Goal: Information Seeking & Learning: Learn about a topic

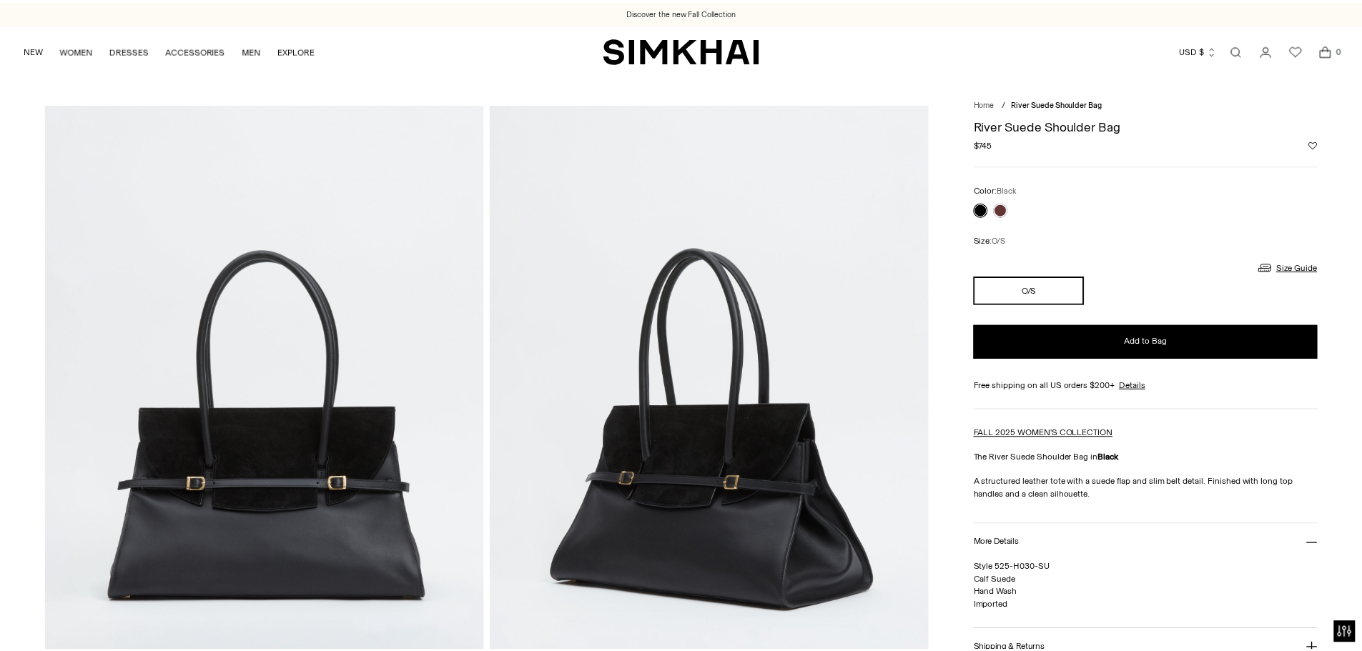
scroll to position [286, 0]
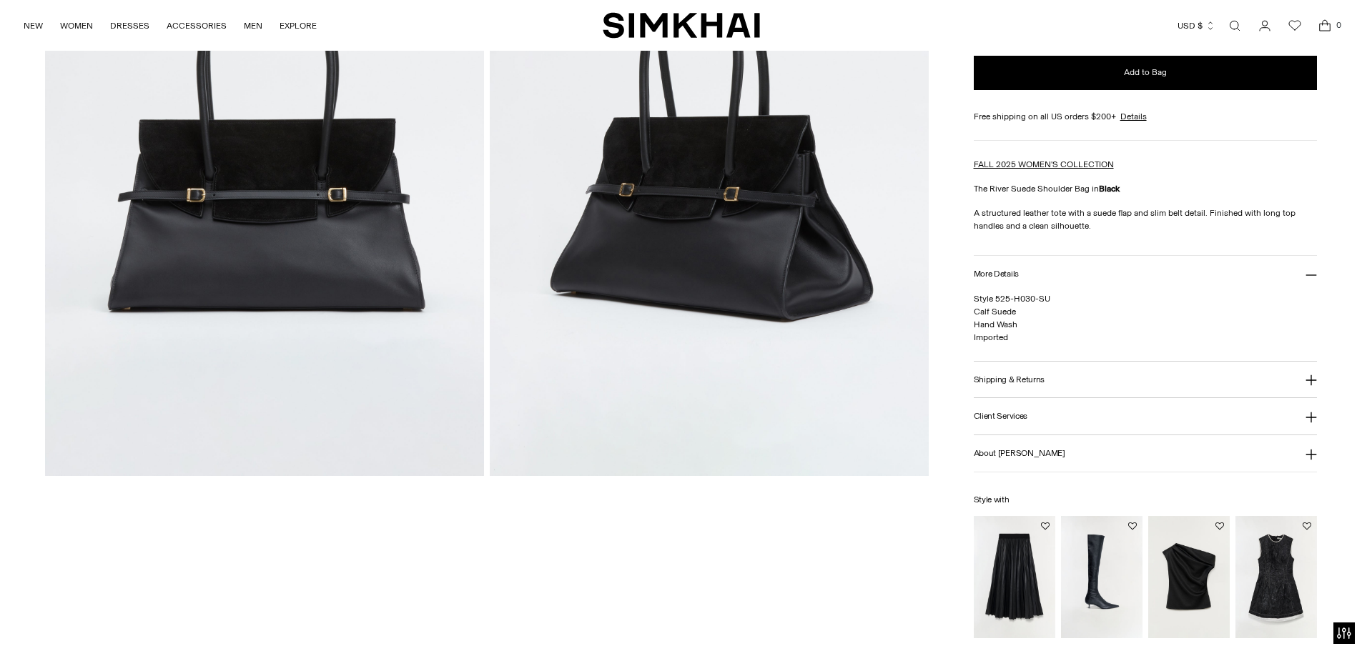
click at [1083, 267] on button "More Details" at bounding box center [1146, 274] width 344 height 36
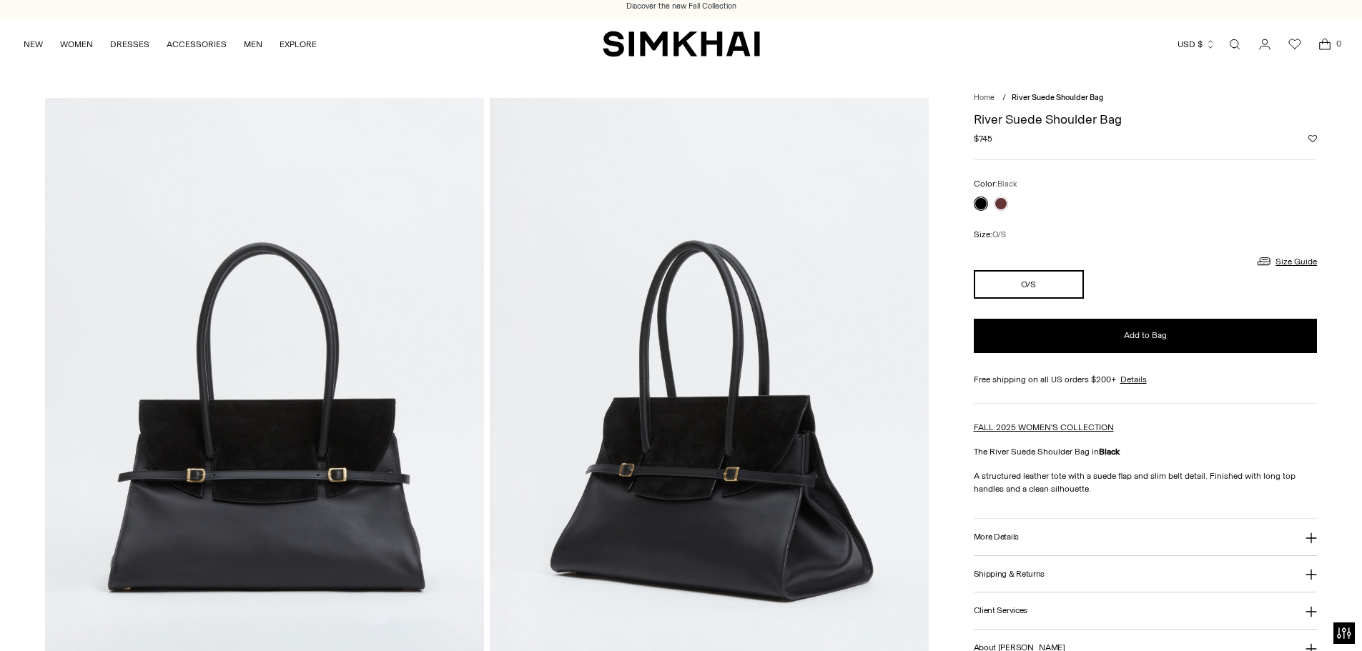
scroll to position [0, 0]
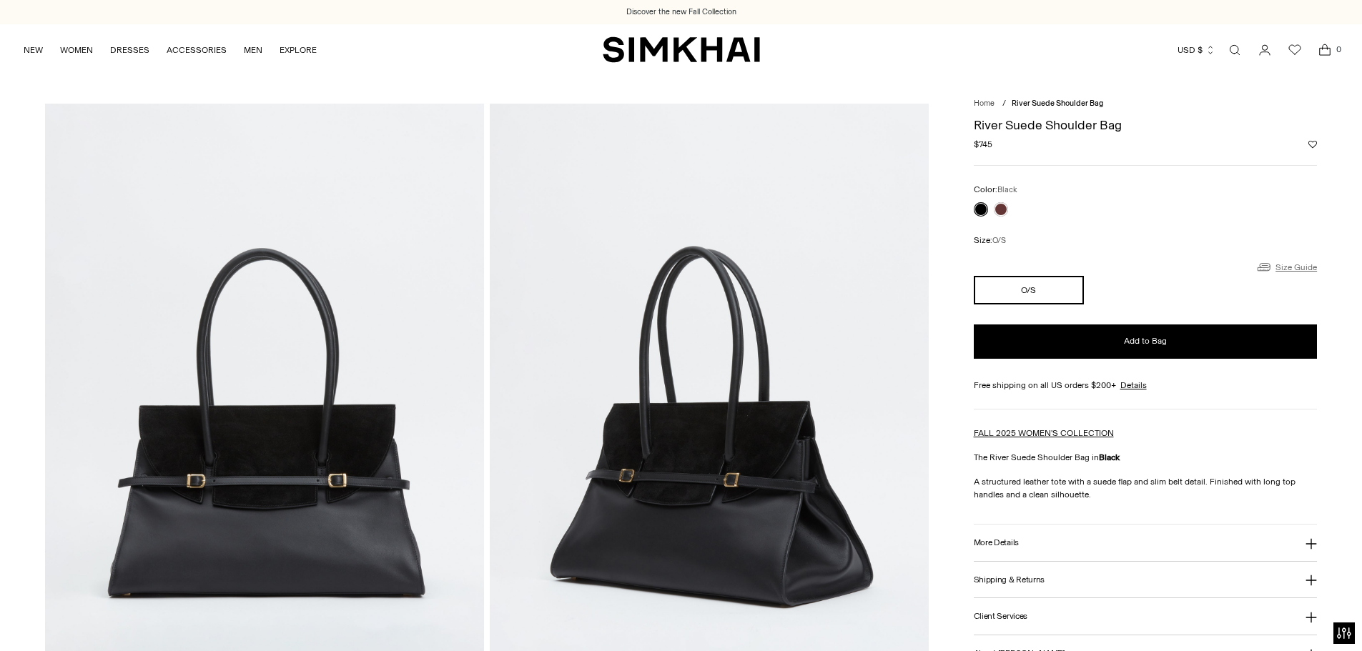
click at [1298, 271] on link "Size Guide" at bounding box center [1285, 267] width 61 height 18
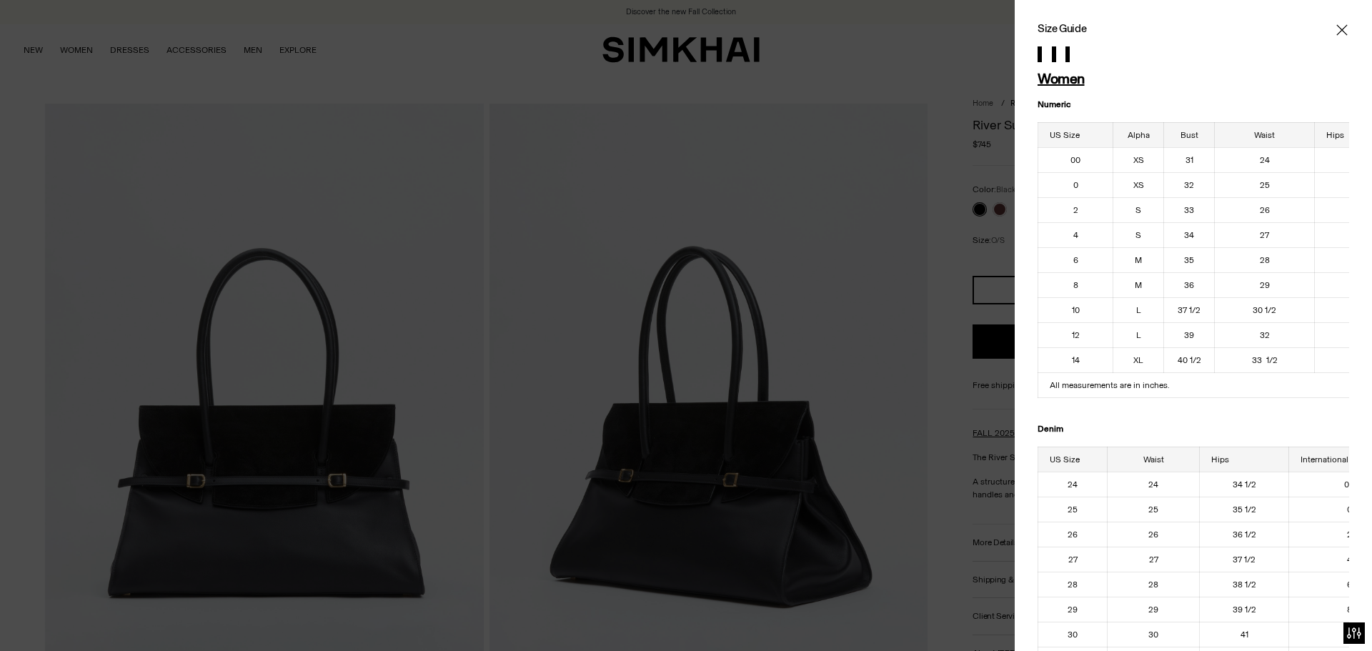
click at [1337, 31] on icon "Close" at bounding box center [1342, 29] width 11 height 11
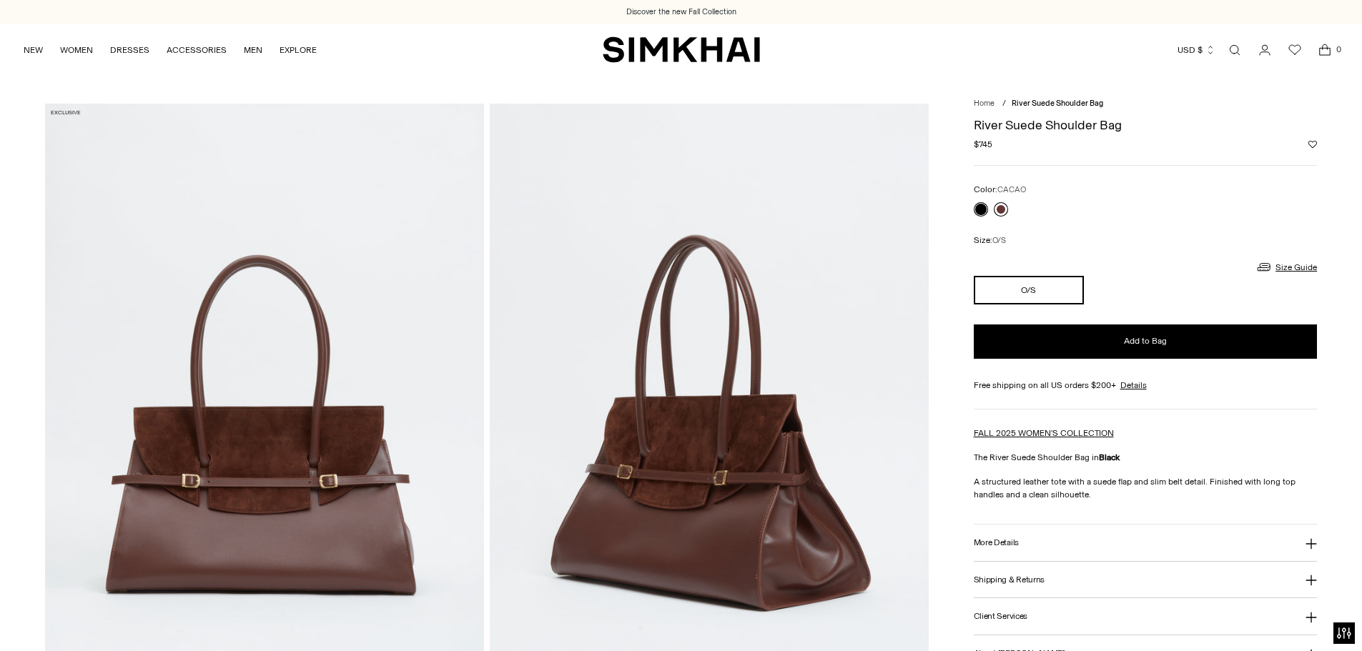
click at [1005, 214] on link at bounding box center [1001, 209] width 14 height 14
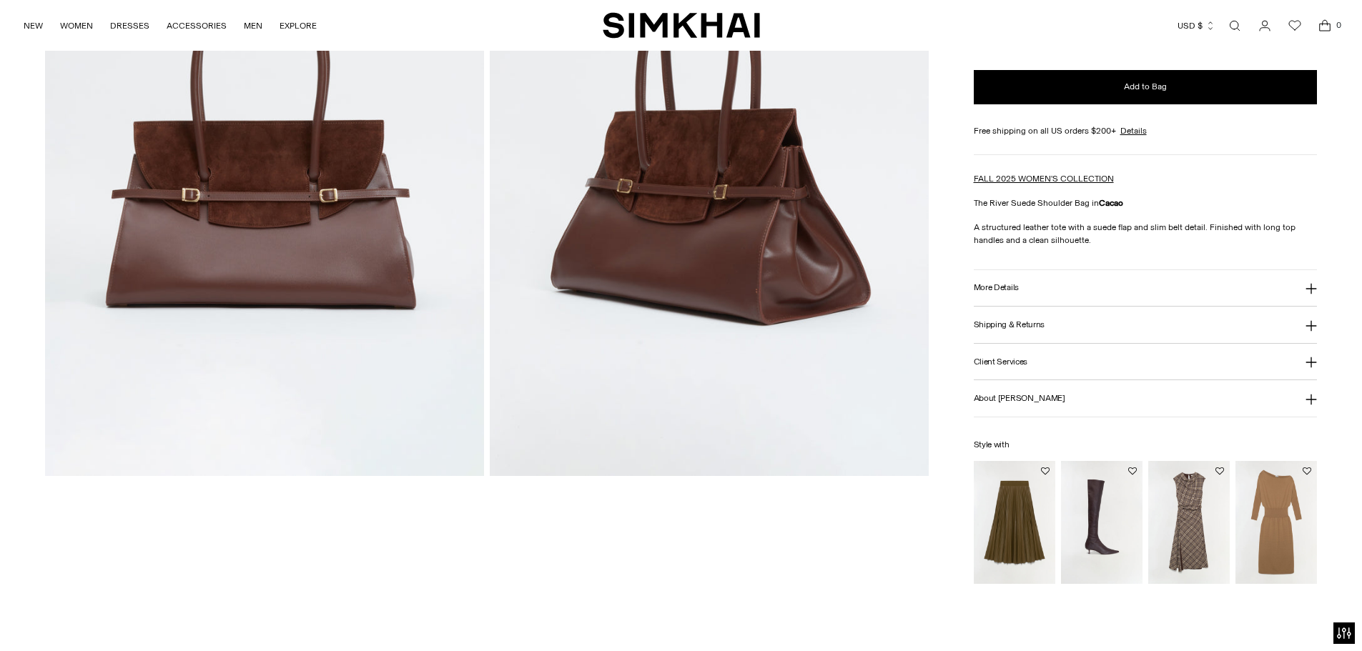
scroll to position [286, 0]
click at [1133, 284] on button "More Details" at bounding box center [1146, 288] width 344 height 36
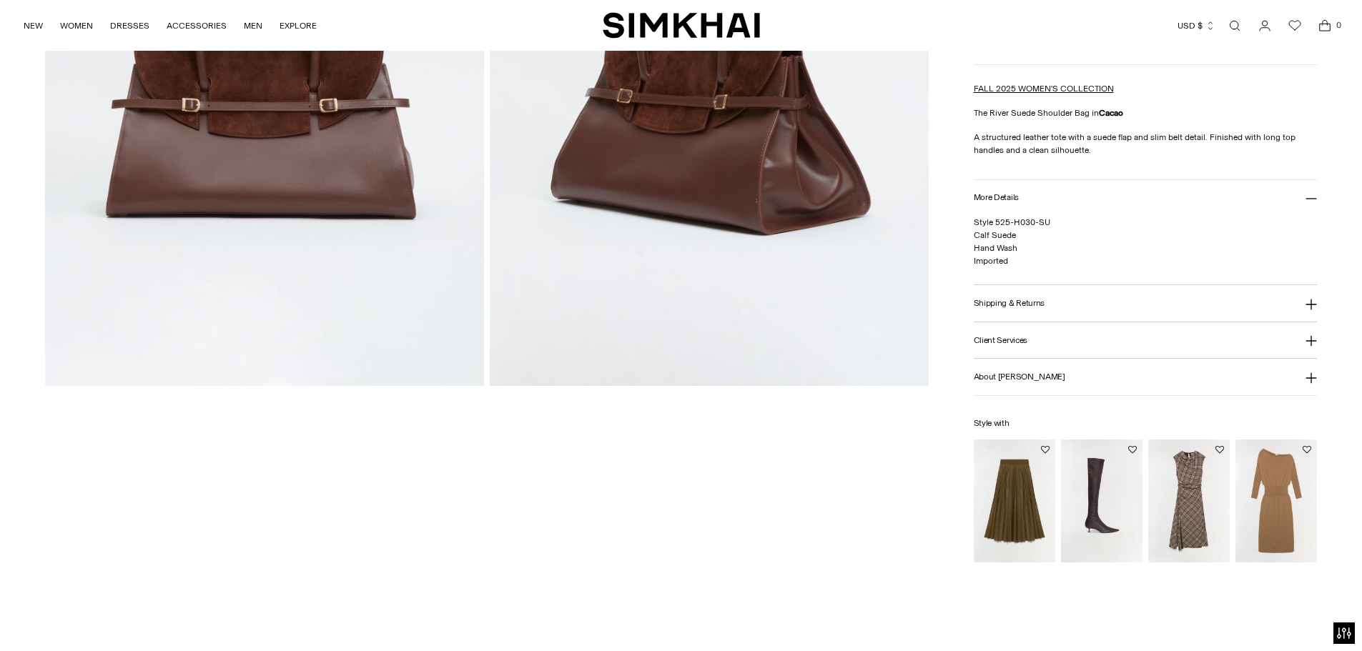
scroll to position [429, 0]
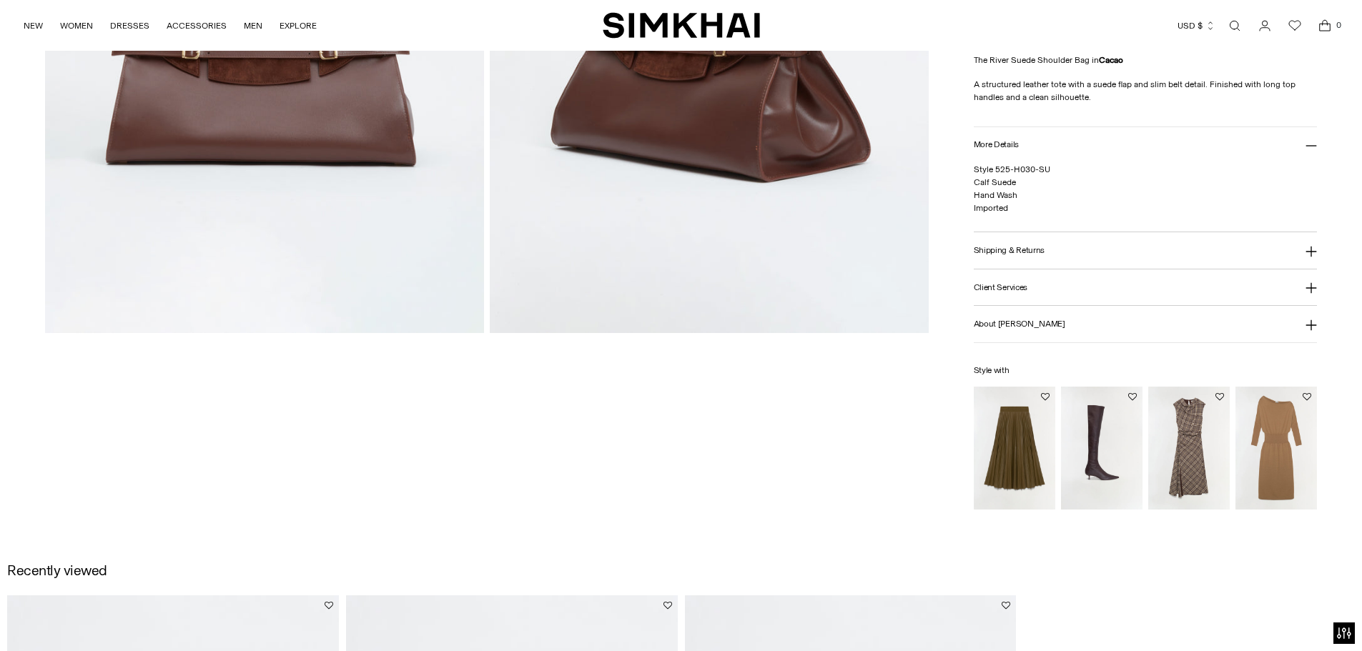
click at [1125, 248] on button "Shipping & Returns" at bounding box center [1146, 250] width 344 height 36
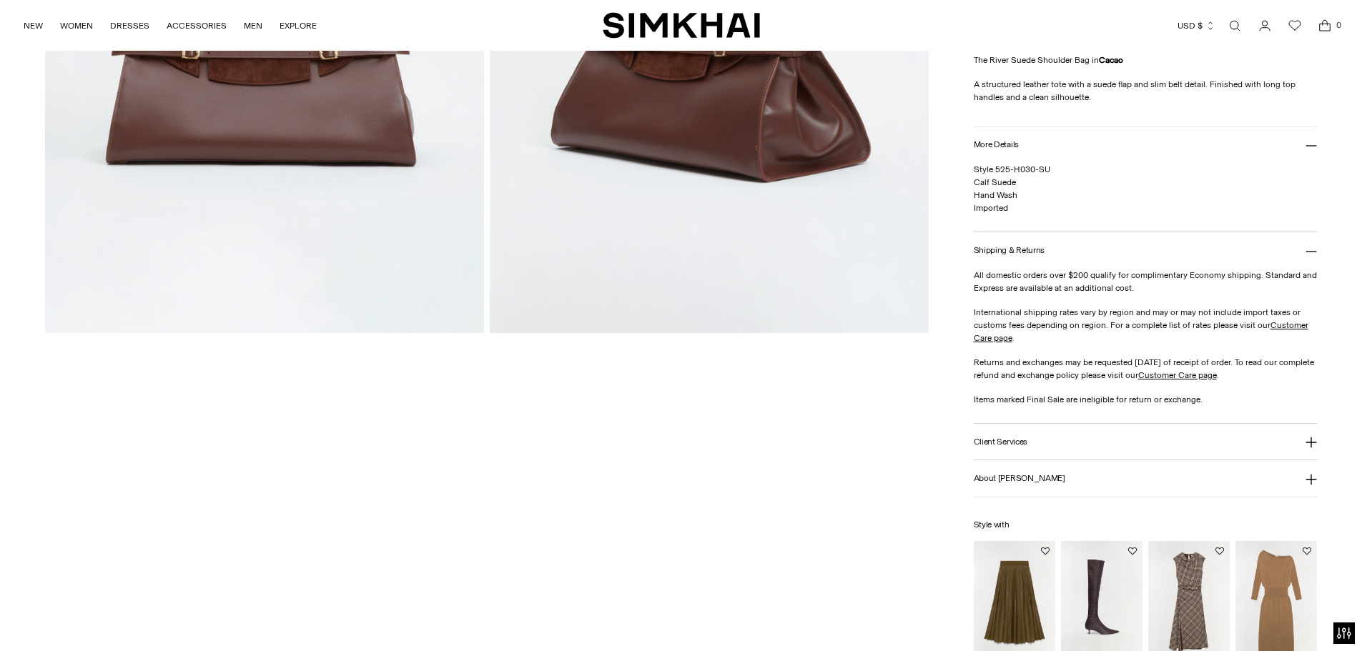
click at [1083, 447] on button "Client Services" at bounding box center [1146, 442] width 344 height 36
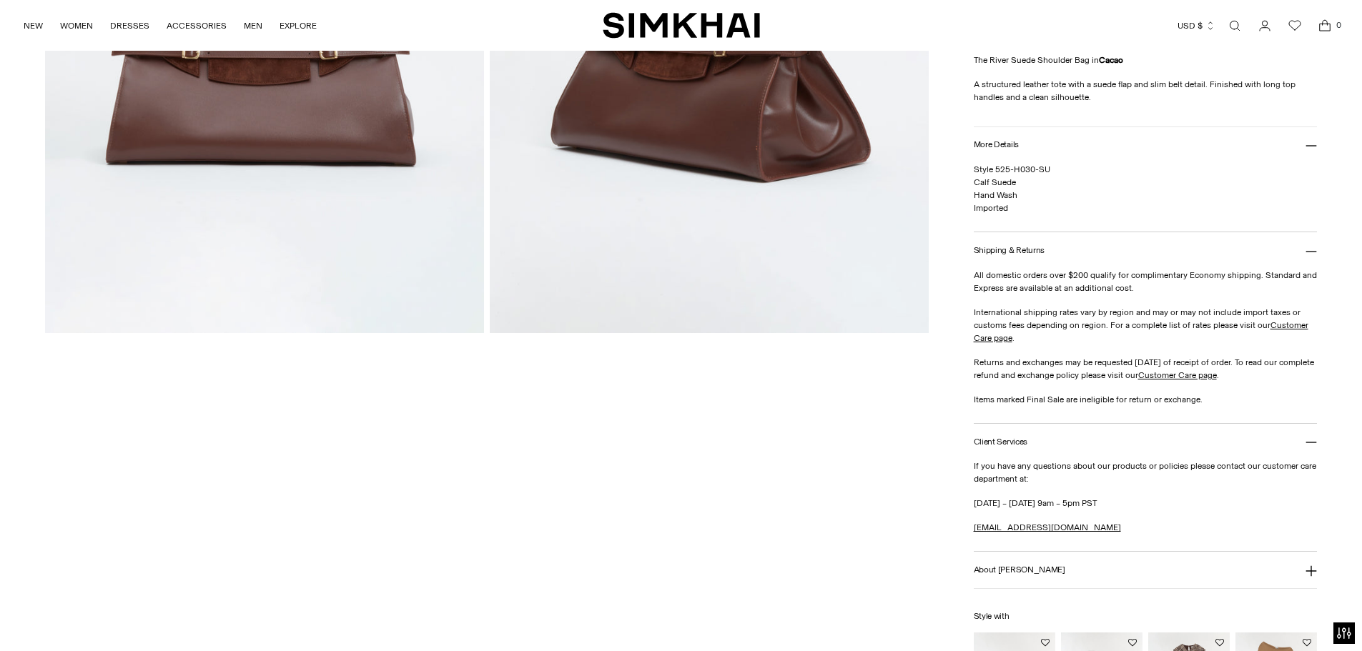
scroll to position [572, 0]
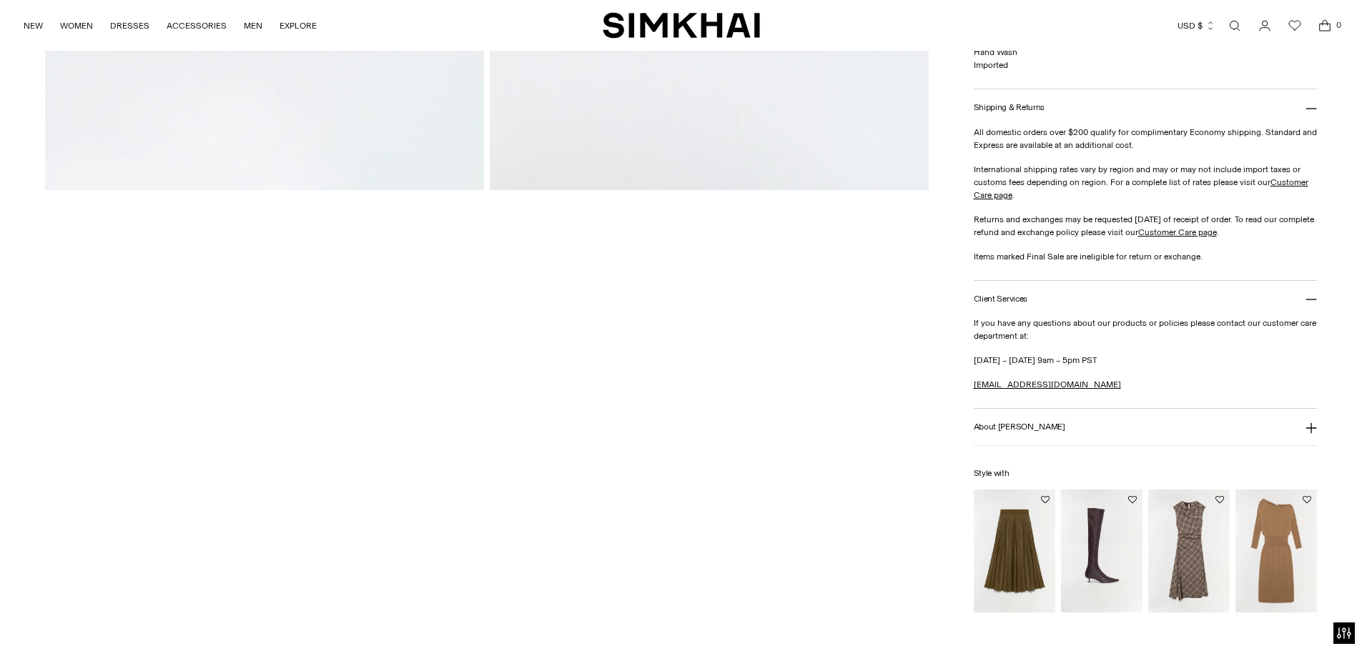
click at [1075, 432] on button "About [PERSON_NAME]" at bounding box center [1146, 427] width 344 height 36
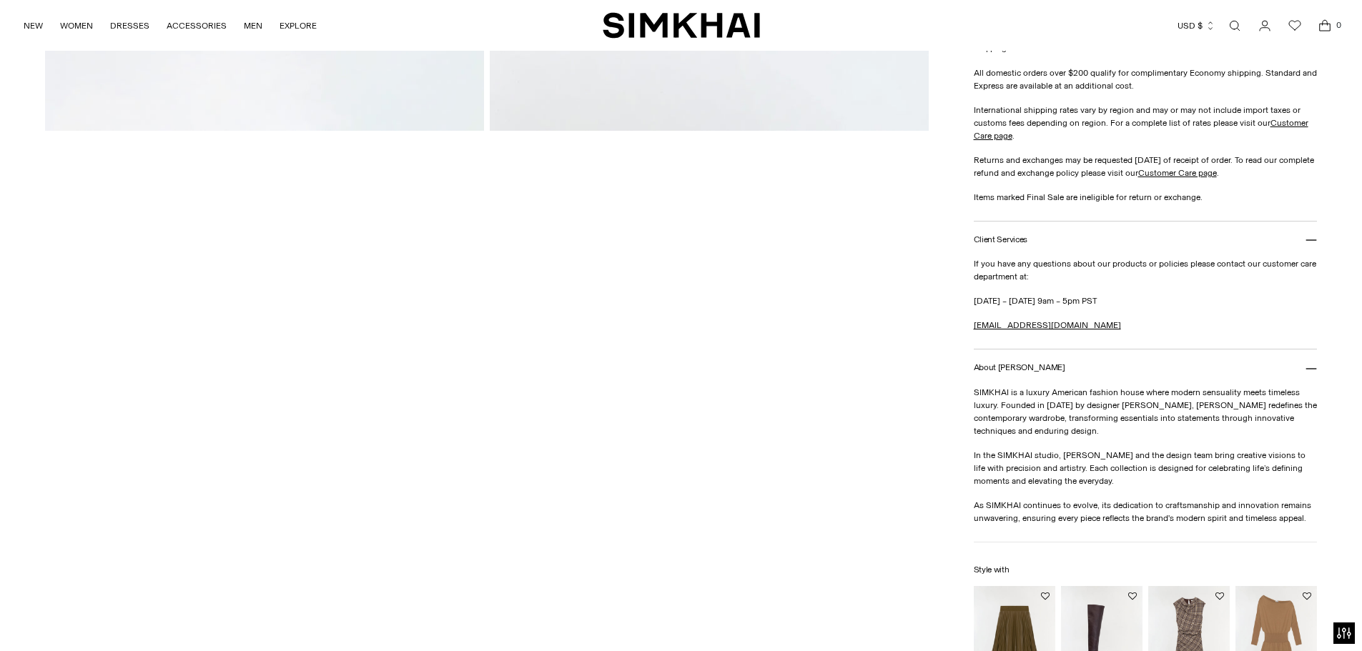
scroll to position [1072, 0]
